Goal: Task Accomplishment & Management: Use online tool/utility

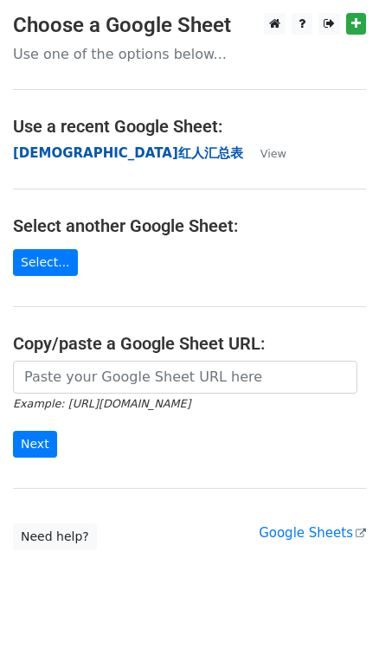
click at [37, 154] on strong "华人红人汇总表" at bounding box center [128, 153] width 230 height 16
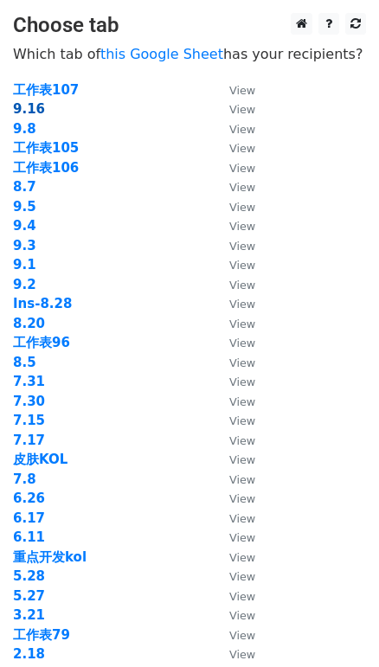
click at [33, 108] on strong "9.16" at bounding box center [29, 109] width 32 height 16
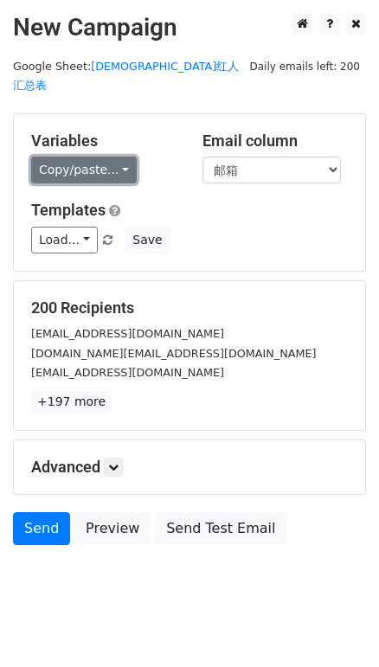
click at [98, 157] on link "Copy/paste..." at bounding box center [84, 170] width 106 height 27
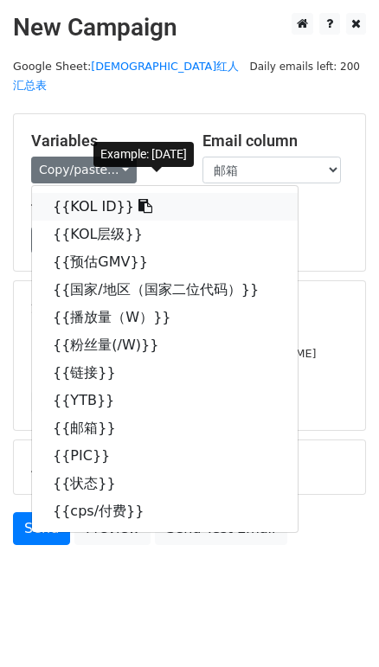
click at [103, 193] on link "{{KOL ID}}" at bounding box center [164, 207] width 265 height 28
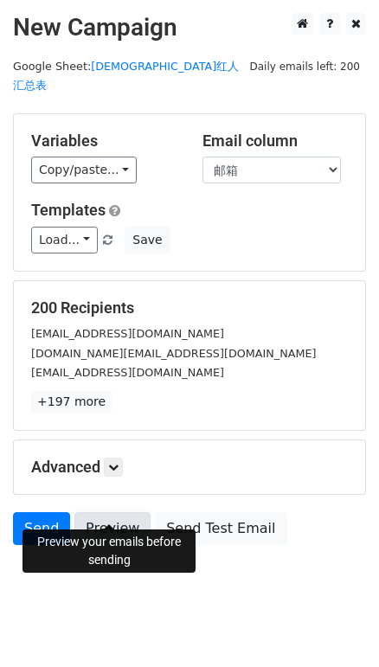
click at [120, 512] on link "Preview" at bounding box center [112, 528] width 76 height 33
click at [114, 512] on link "Preview" at bounding box center [112, 528] width 76 height 33
